Goal: Task Accomplishment & Management: Complete application form

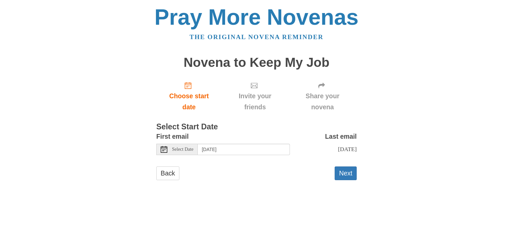
click at [190, 149] on span "Select Date" at bounding box center [182, 149] width 21 height 5
click at [345, 177] on button "Next" at bounding box center [346, 173] width 22 height 14
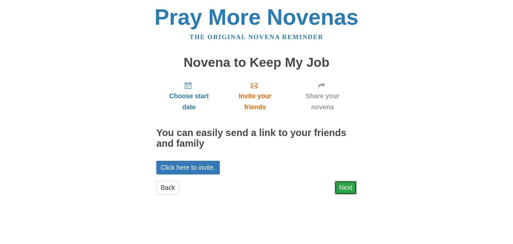
click at [345, 190] on link "Next" at bounding box center [346, 188] width 22 height 14
